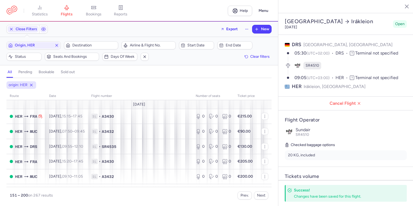
select select "days"
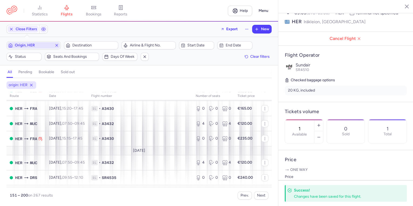
click at [43, 44] on span "Origin, HER" at bounding box center [34, 45] width 38 height 4
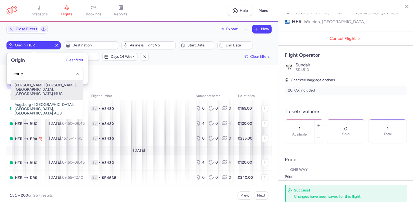
click at [36, 84] on span "[PERSON_NAME] [PERSON_NAME], [GEOGRAPHIC_DATA], [GEOGRAPHIC_DATA] MUC" at bounding box center [47, 89] width 72 height 19
type input "muc"
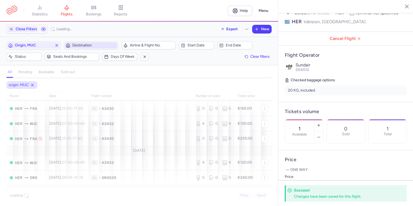
click at [85, 45] on span "Destination" at bounding box center [94, 45] width 44 height 4
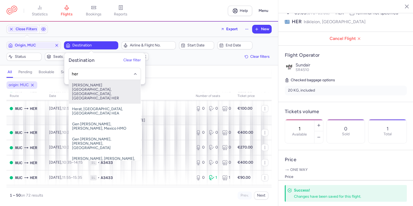
click at [80, 72] on input "her" at bounding box center [105, 74] width 66 height 6
click at [77, 93] on span "[PERSON_NAME][GEOGRAPHIC_DATA], [GEOGRAPHIC_DATA], [GEOGRAPHIC_DATA] HER" at bounding box center [105, 92] width 72 height 24
type input "her"
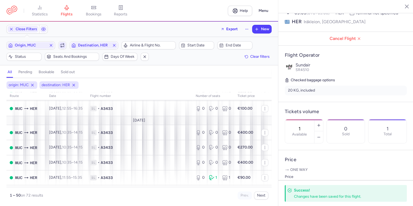
click at [61, 44] on icon "button" at bounding box center [62, 44] width 3 height 1
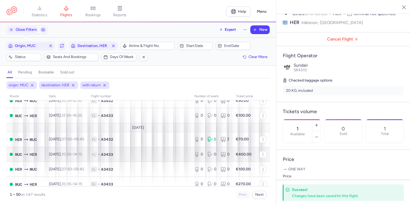
scroll to position [701, 0]
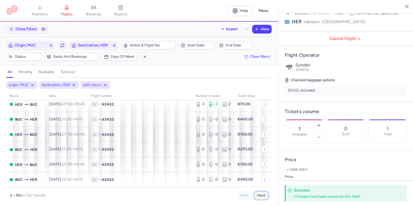
click at [264, 195] on button "Next" at bounding box center [261, 196] width 14 height 8
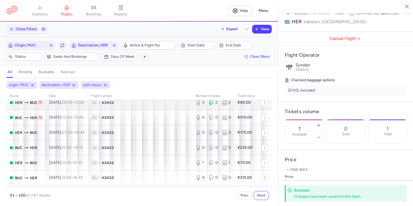
scroll to position [519, 0]
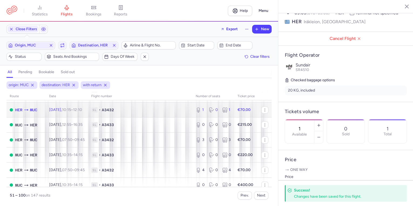
click at [64, 112] on span "[DATE] 10:15 – 12:10 +0" at bounding box center [65, 110] width 33 height 5
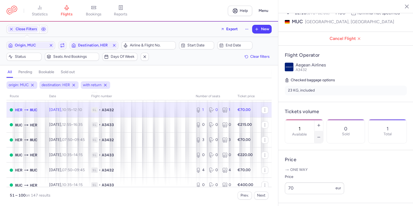
click at [320, 137] on line "button" at bounding box center [319, 137] width 2 height 0
type input "0"
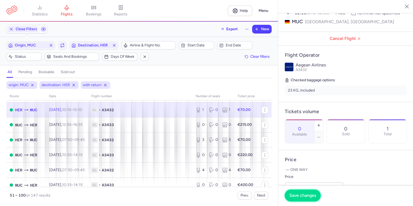
click at [309, 193] on button "Save changes" at bounding box center [303, 196] width 36 height 12
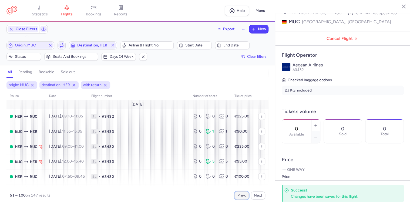
click at [244, 193] on button "Prev." at bounding box center [241, 196] width 14 height 8
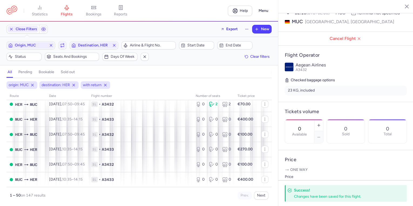
scroll to position [701, 0]
click at [259, 193] on button "Next" at bounding box center [261, 196] width 14 height 8
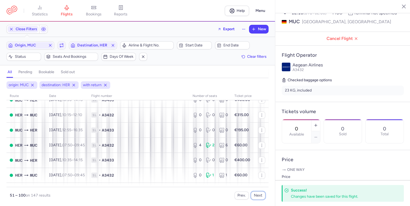
scroll to position [324, 0]
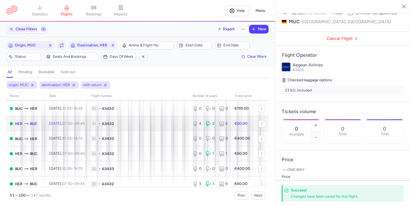
click at [176, 128] on td "1L • A3432" at bounding box center [138, 123] width 101 height 15
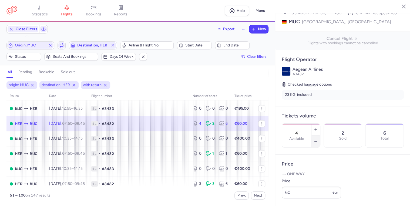
click at [318, 139] on icon "button" at bounding box center [316, 141] width 4 height 4
type input "3"
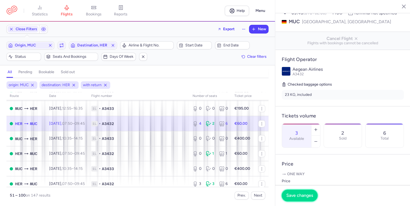
click at [305, 199] on button "Save changes" at bounding box center [300, 196] width 36 height 12
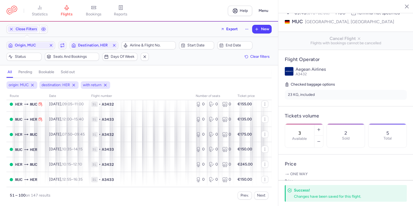
scroll to position [692, 0]
click at [262, 195] on button "Next" at bounding box center [261, 196] width 14 height 8
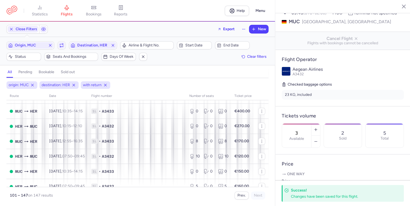
scroll to position [346, 0]
click at [42, 47] on span "Origin, MUC" at bounding box center [30, 45] width 31 height 4
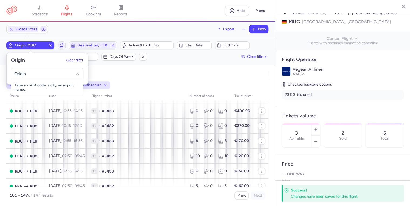
click at [31, 75] on input "-searchbox" at bounding box center [47, 74] width 66 height 6
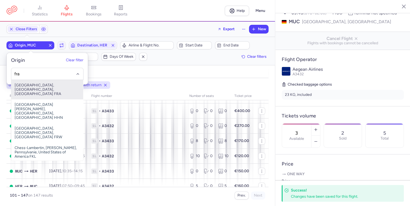
click at [29, 84] on span "[GEOGRAPHIC_DATA], [GEOGRAPHIC_DATA], [GEOGRAPHIC_DATA] FRA" at bounding box center [47, 89] width 72 height 19
type input "fra"
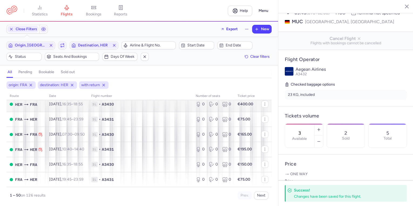
scroll to position [701, 0]
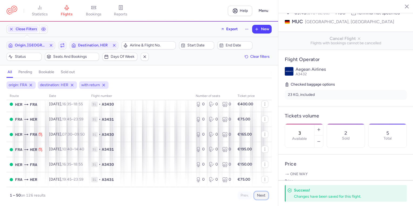
click at [260, 196] on button "Next" at bounding box center [261, 196] width 14 height 8
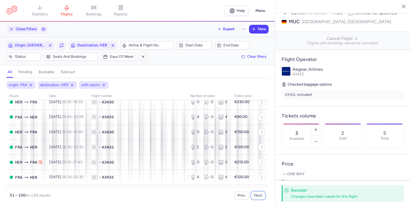
scroll to position [367, 0]
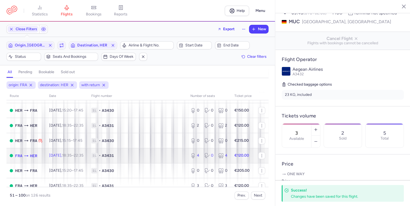
click at [98, 158] on span "1L" at bounding box center [94, 155] width 6 height 5
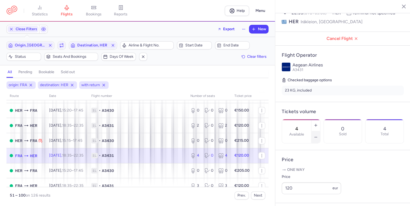
click at [320, 131] on button "button" at bounding box center [315, 137] width 9 height 12
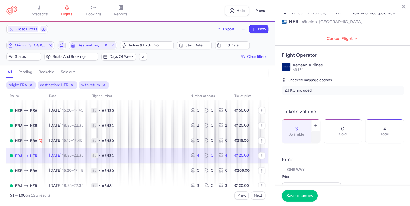
click at [320, 131] on button "button" at bounding box center [315, 137] width 9 height 12
type input "2"
click at [299, 192] on button "Save changes" at bounding box center [300, 196] width 36 height 12
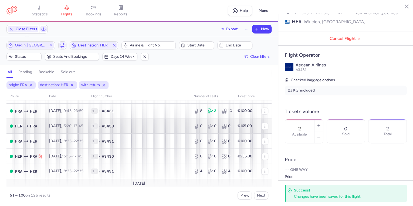
scroll to position [540, 0]
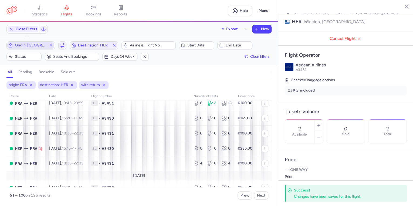
drag, startPoint x: 46, startPoint y: 41, endPoint x: 43, endPoint y: 42, distance: 3.6
click at [46, 41] on button "Origin, [GEOGRAPHIC_DATA]" at bounding box center [30, 45] width 49 height 8
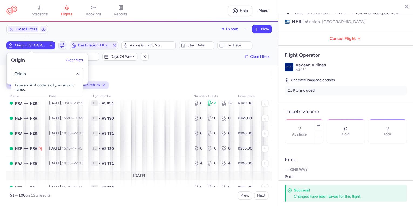
click at [30, 73] on input "-searchbox" at bounding box center [47, 74] width 66 height 6
click at [25, 88] on span "[GEOGRAPHIC_DATA], [GEOGRAPHIC_DATA], [GEOGRAPHIC_DATA] DRS" at bounding box center [47, 89] width 72 height 19
type input "drs"
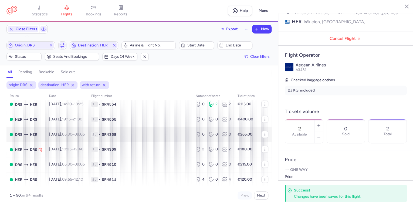
scroll to position [701, 0]
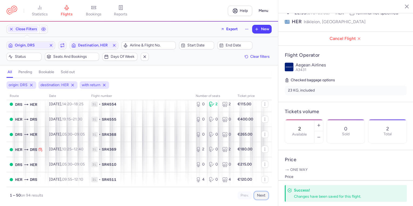
click at [263, 197] on button "Next" at bounding box center [261, 196] width 14 height 8
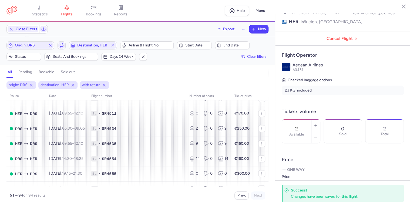
scroll to position [259, 0]
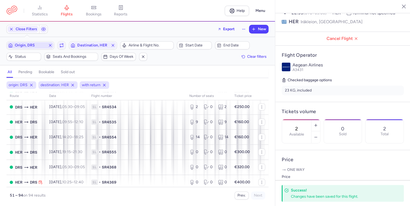
click at [31, 44] on span "Origin, DRS" at bounding box center [30, 45] width 31 height 4
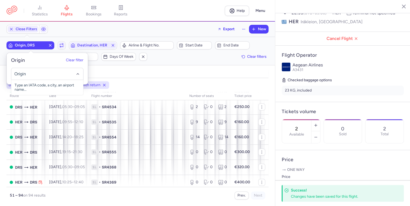
click at [28, 75] on input "-searchbox" at bounding box center [47, 74] width 66 height 6
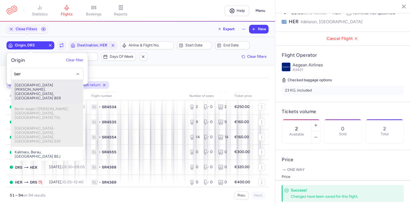
click at [21, 86] on span "[GEOGRAPHIC_DATA][PERSON_NAME], [GEOGRAPHIC_DATA], [GEOGRAPHIC_DATA] BER" at bounding box center [47, 92] width 72 height 24
type input "ber"
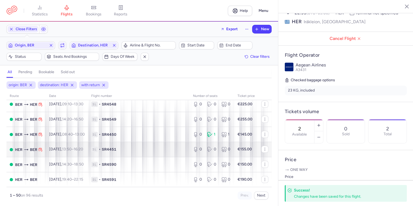
scroll to position [701, 0]
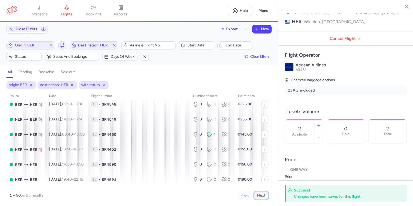
click at [261, 197] on button "Next" at bounding box center [261, 196] width 14 height 8
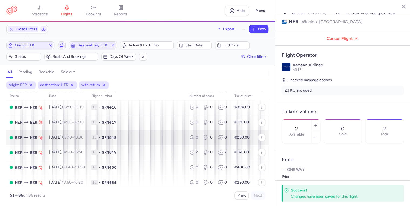
scroll to position [259, 0]
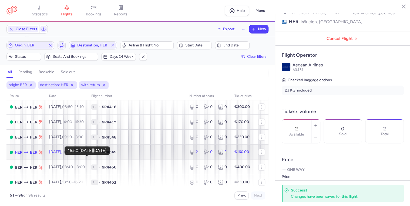
click at [83, 154] on time "16:50 +0" at bounding box center [78, 152] width 9 height 5
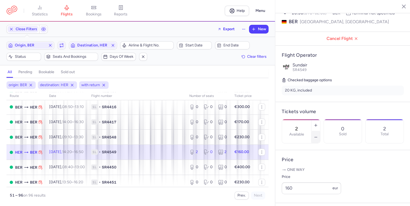
click at [320, 131] on button "button" at bounding box center [315, 137] width 9 height 12
click at [318, 135] on icon "button" at bounding box center [316, 137] width 4 height 4
type input "0"
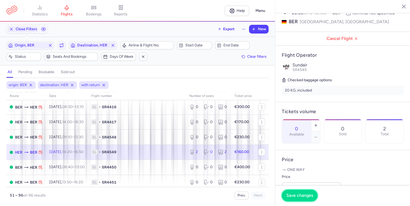
click at [308, 194] on span "Save changes" at bounding box center [299, 195] width 27 height 5
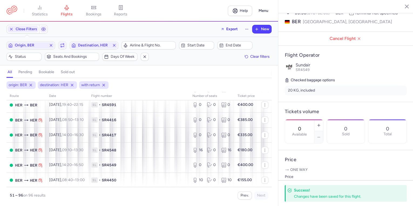
scroll to position [497, 0]
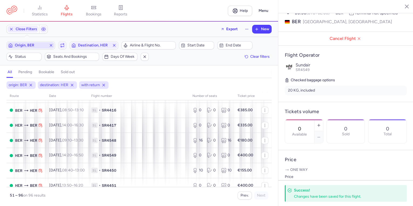
click at [38, 45] on span "Origin, BER" at bounding box center [31, 45] width 32 height 4
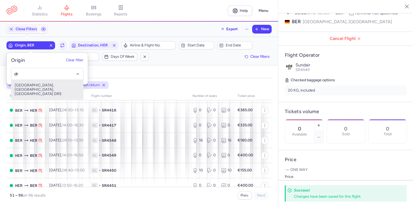
type input "d"
drag, startPoint x: 26, startPoint y: 72, endPoint x: 9, endPoint y: 72, distance: 17.0
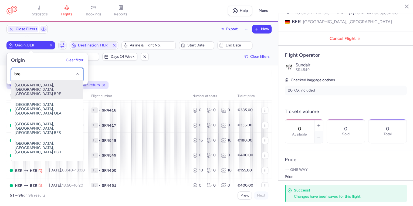
click at [36, 85] on span "[GEOGRAPHIC_DATA], [GEOGRAPHIC_DATA], [GEOGRAPHIC_DATA] BRE" at bounding box center [47, 89] width 72 height 19
type input "bre"
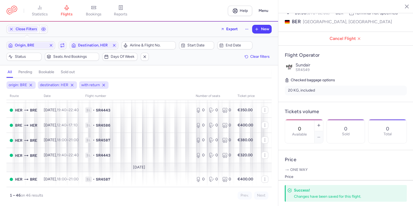
scroll to position [657, 0]
click at [41, 43] on span "Origin, BRE" at bounding box center [31, 45] width 32 height 4
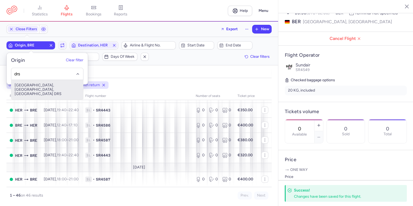
click at [31, 88] on span "[GEOGRAPHIC_DATA], [GEOGRAPHIC_DATA], [GEOGRAPHIC_DATA] DRS" at bounding box center [47, 89] width 72 height 19
type input "drs"
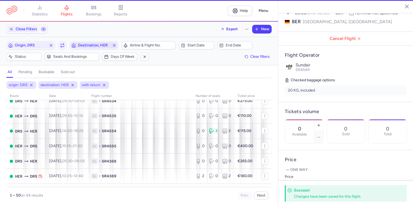
scroll to position [663, 0]
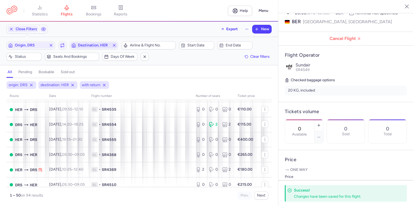
click at [82, 48] on span "Destination, HER" at bounding box center [94, 45] width 47 height 6
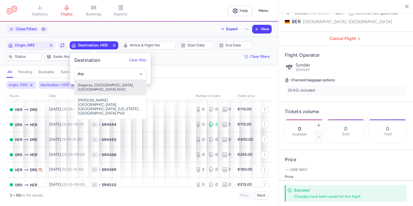
click at [103, 85] on span "Diagoras, [GEOGRAPHIC_DATA], [GEOGRAPHIC_DATA] RHO" at bounding box center [111, 87] width 72 height 15
type input "rho"
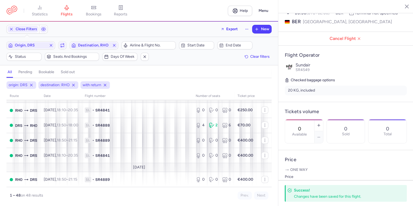
scroll to position [687, 0]
click at [32, 45] on span "Origin, DRS" at bounding box center [31, 45] width 32 height 4
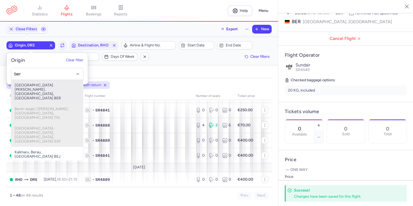
click at [27, 86] on span "[GEOGRAPHIC_DATA][PERSON_NAME], [GEOGRAPHIC_DATA], [GEOGRAPHIC_DATA] BER" at bounding box center [47, 92] width 72 height 24
type input "ber"
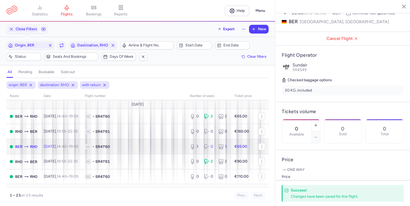
click at [78, 144] on td "[DATE] 14:40 – 19:05 +0" at bounding box center [61, 146] width 41 height 15
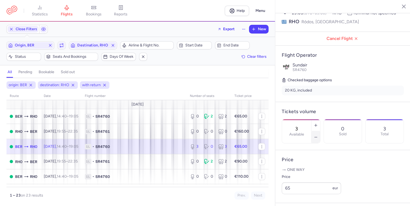
click at [320, 131] on button "button" at bounding box center [315, 137] width 9 height 12
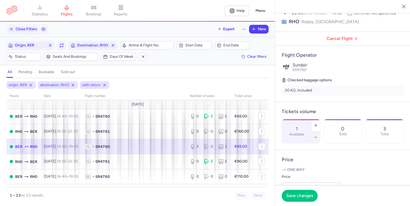
click at [320, 131] on button "button" at bounding box center [315, 137] width 9 height 12
click at [301, 195] on span "Save changes" at bounding box center [299, 195] width 27 height 5
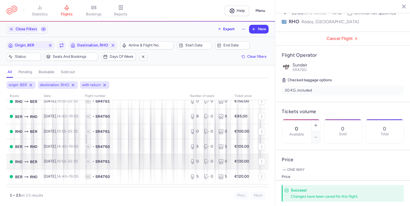
scroll to position [130, 0]
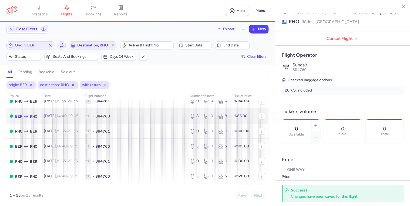
click at [124, 118] on span "1L • SR4760" at bounding box center [134, 115] width 99 height 5
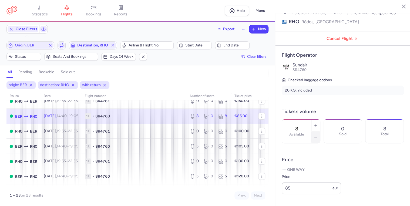
click at [318, 135] on icon "button" at bounding box center [316, 137] width 4 height 4
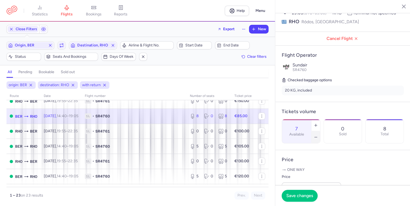
type input "6"
click at [301, 196] on span "Save changes" at bounding box center [299, 195] width 27 height 5
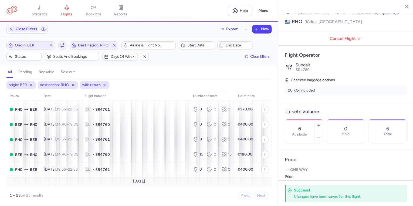
scroll to position [302, 0]
